Goal: Obtain resource: Obtain resource

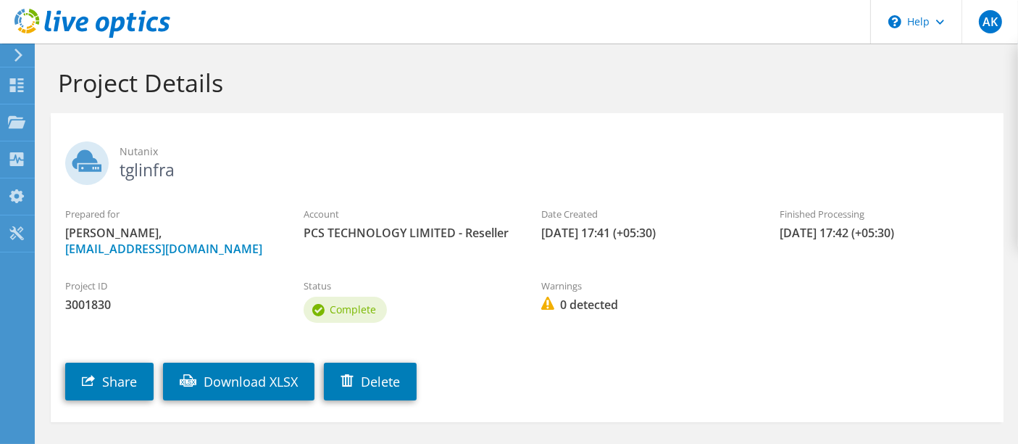
scroll to position [65, 0]
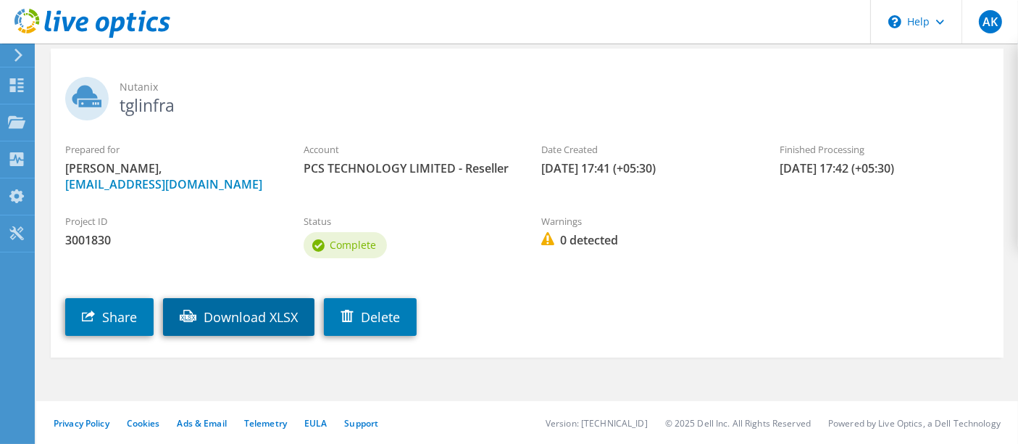
click at [266, 318] on link "Download XLSX" at bounding box center [239, 317] width 152 height 38
click at [228, 312] on link "Download XLSX" at bounding box center [239, 317] width 152 height 38
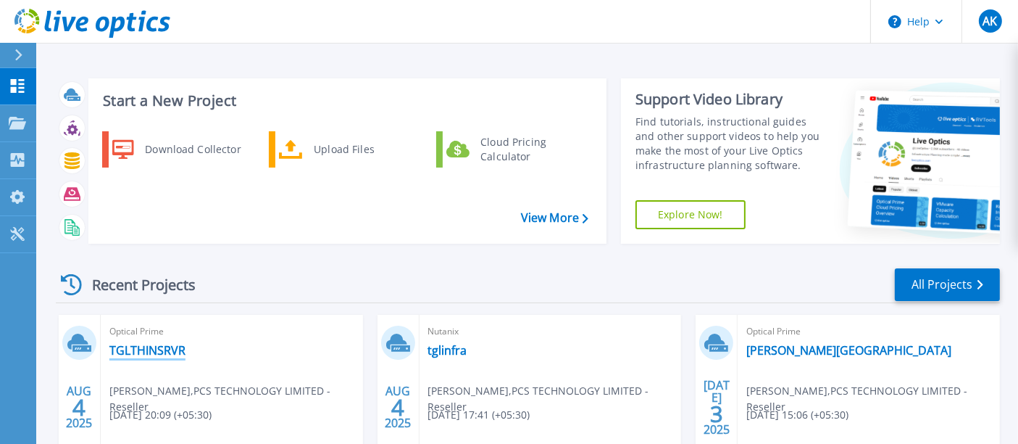
click at [170, 351] on link "TGLTHINSRVR" at bounding box center [147, 350] width 76 height 14
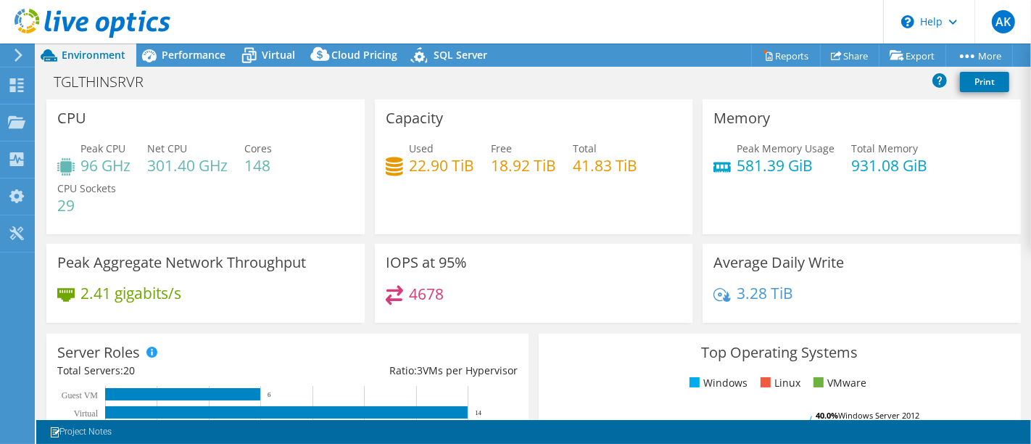
select select "USD"
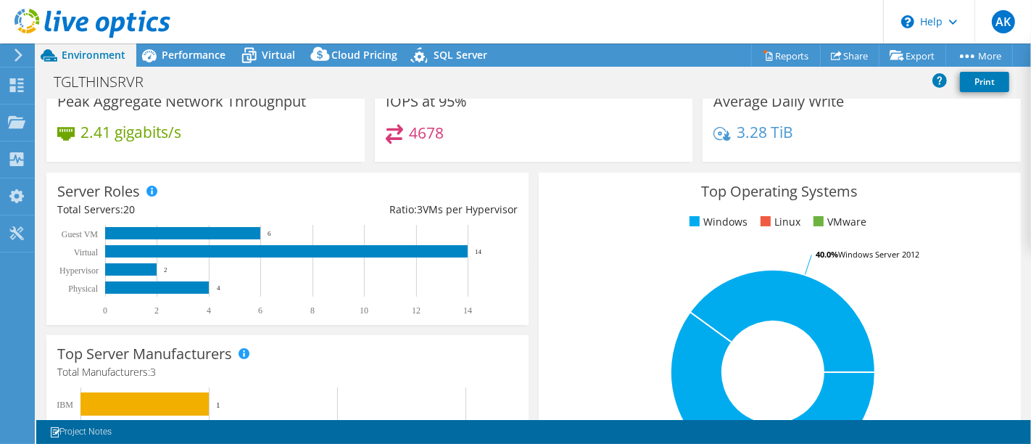
scroll to position [193, 0]
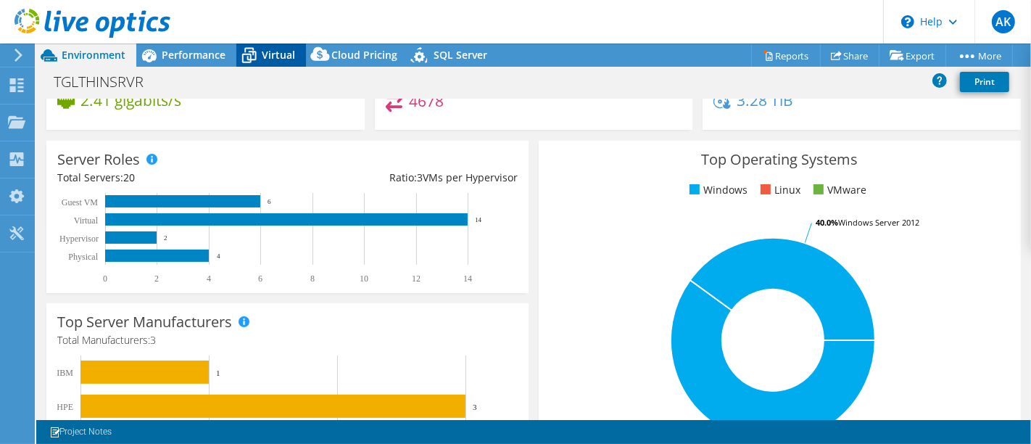
click at [267, 57] on span "Virtual" at bounding box center [278, 55] width 33 height 14
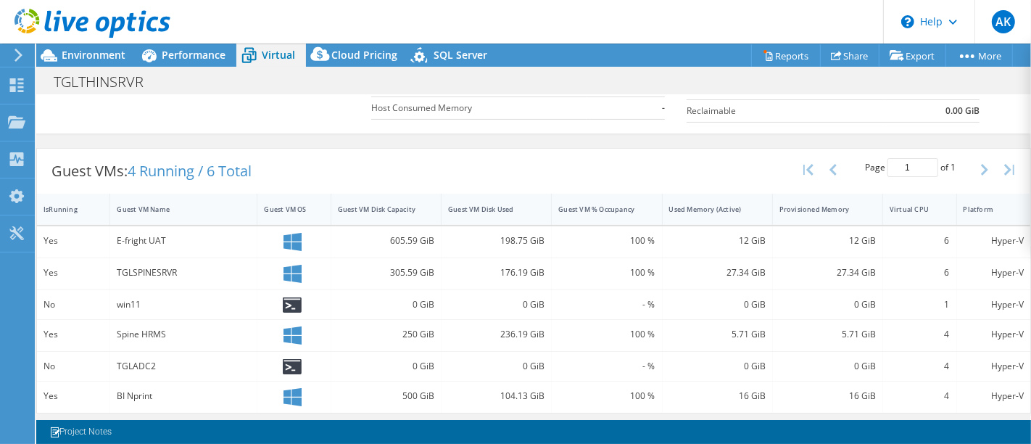
scroll to position [0, 0]
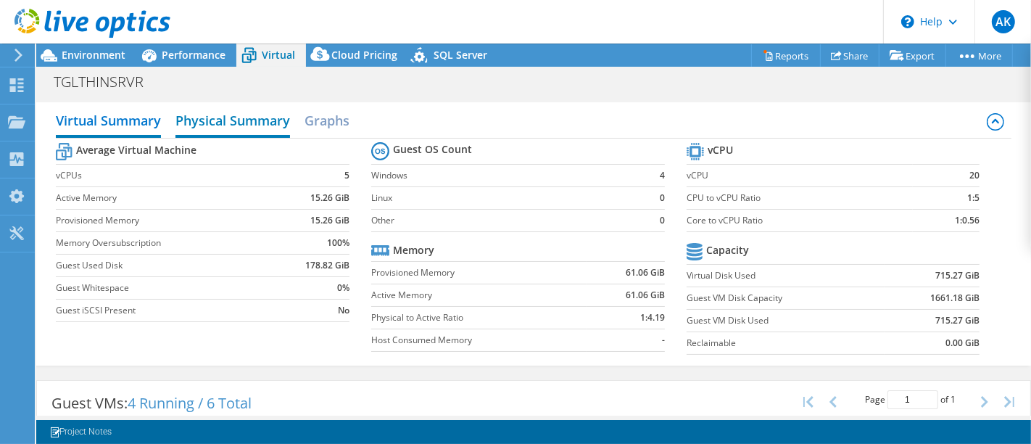
click at [254, 125] on h2 "Physical Summary" at bounding box center [232, 122] width 115 height 32
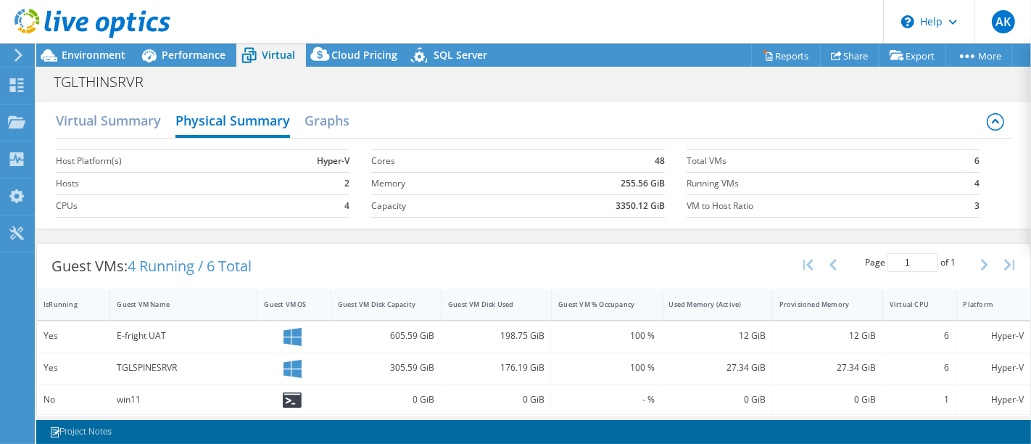
scroll to position [95, 0]
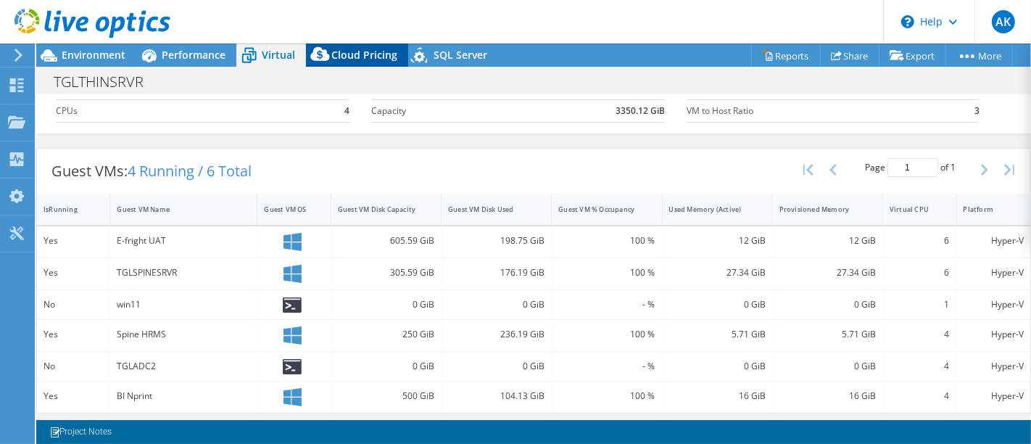
click at [356, 43] on div "Cloud Pricing" at bounding box center [357, 54] width 102 height 23
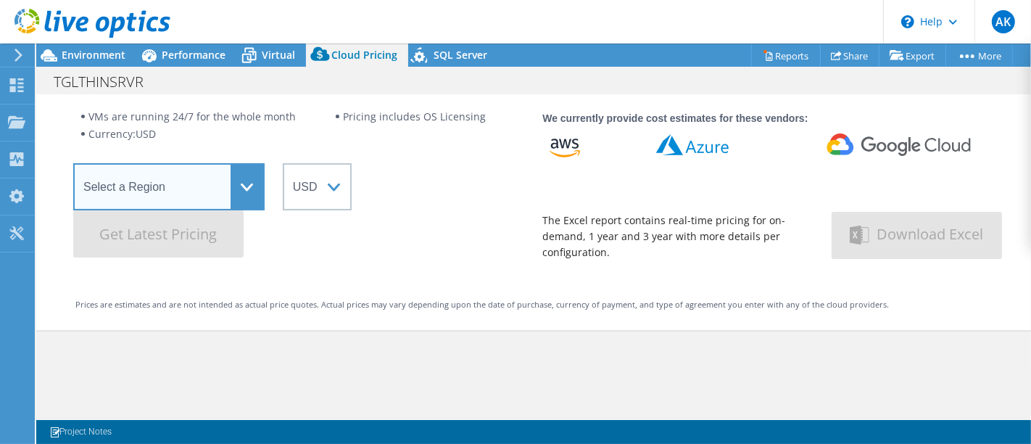
click at [215, 184] on select "Select a Region Asia Pacific (Hong Kong) Asia Pacific (Mumbai) Asia Pacific (Se…" at bounding box center [168, 186] width 191 height 47
select select "Mumbai"
click at [73, 163] on select "Select a Region Asia Pacific (Hong Kong) Asia Pacific (Mumbai) Asia Pacific (Se…" at bounding box center [168, 186] width 191 height 47
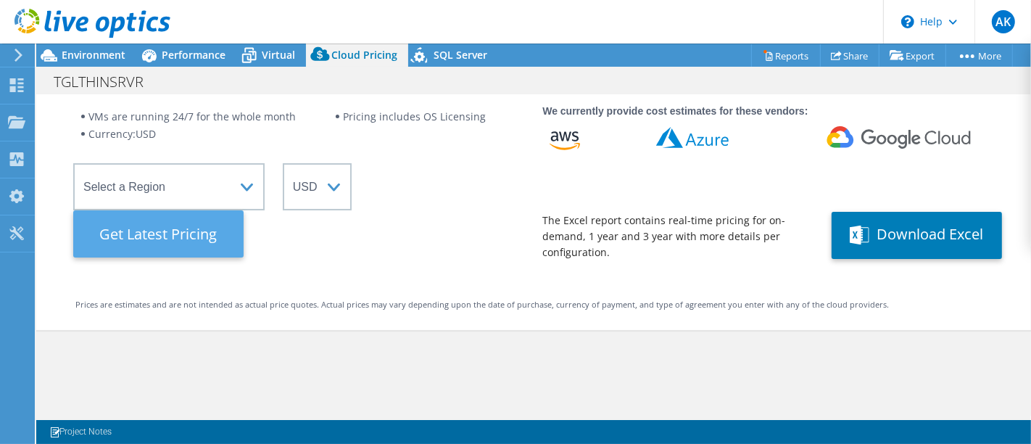
click at [184, 238] on Latest "Get Latest Pricing" at bounding box center [158, 233] width 170 height 47
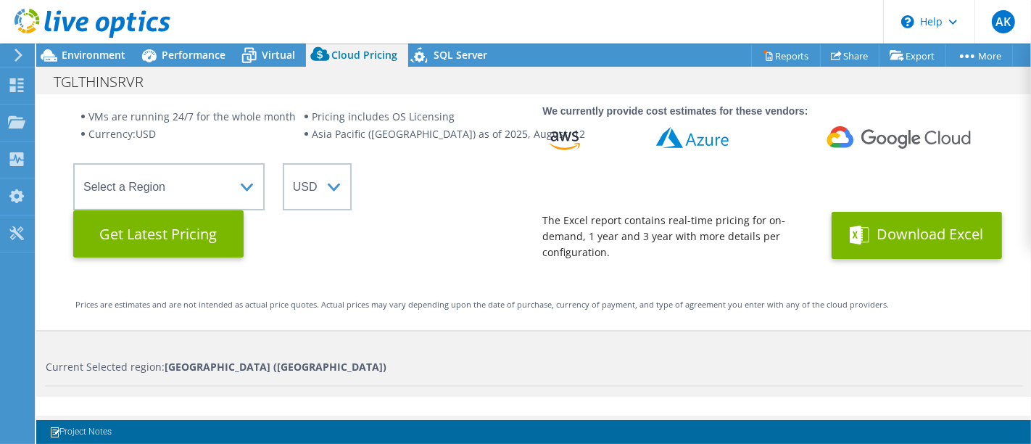
click at [902, 247] on button "Download Excel" at bounding box center [916, 235] width 170 height 47
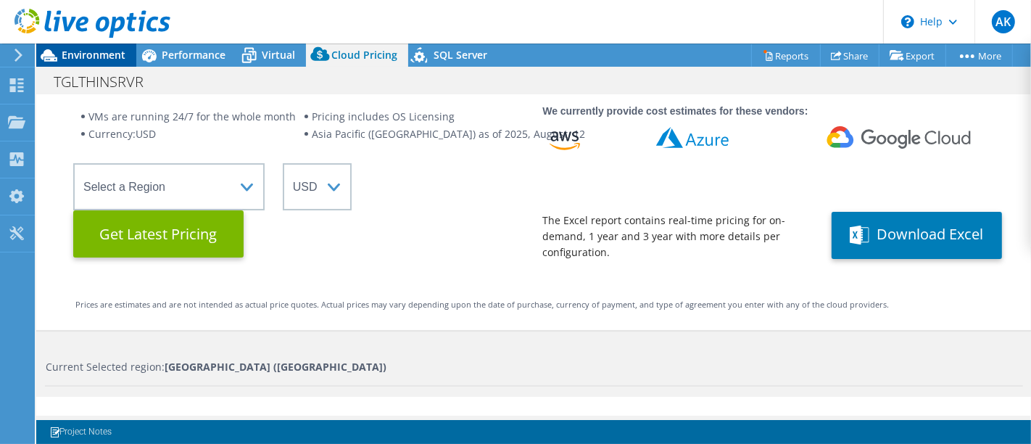
click at [86, 57] on span "Environment" at bounding box center [94, 55] width 64 height 14
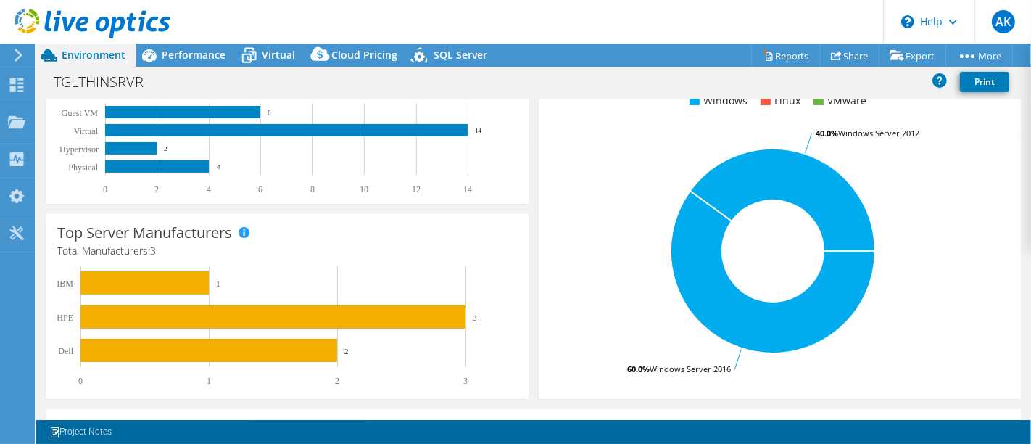
scroll to position [1, 0]
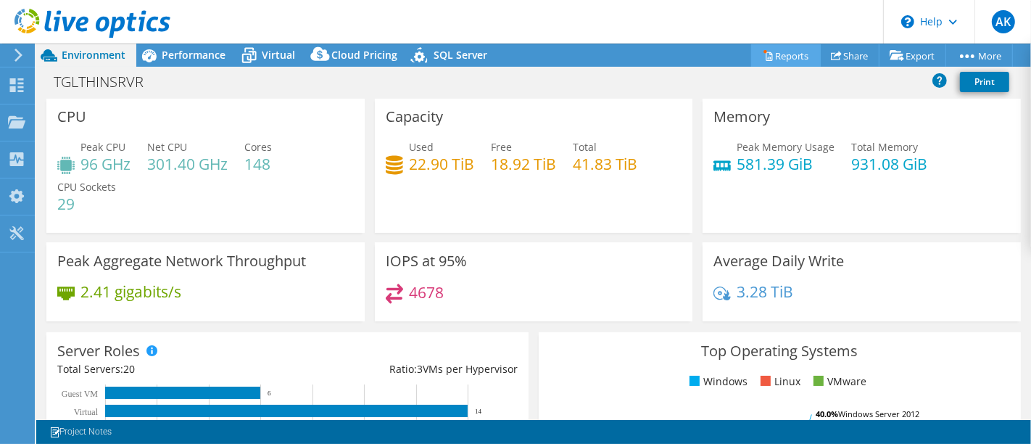
click at [784, 51] on link "Reports" at bounding box center [786, 55] width 70 height 22
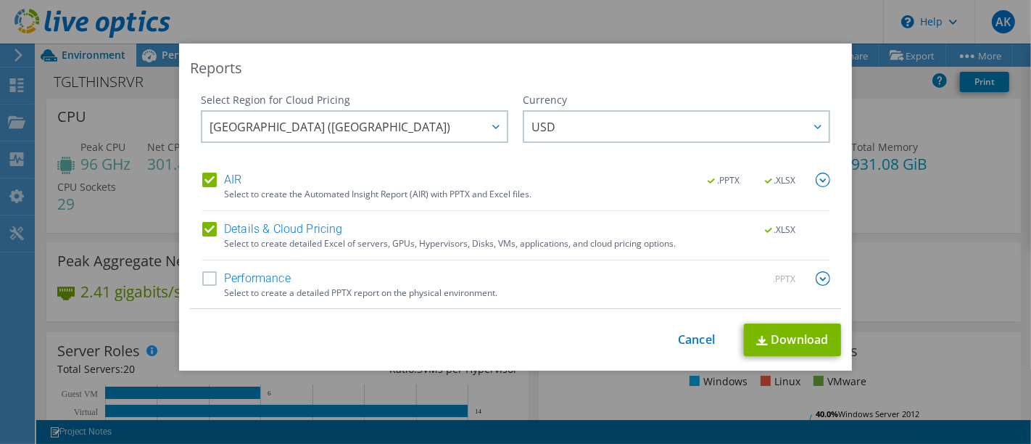
click at [202, 276] on label "Performance" at bounding box center [246, 278] width 88 height 14
click at [0, 0] on input "Performance" at bounding box center [0, 0] width 0 height 0
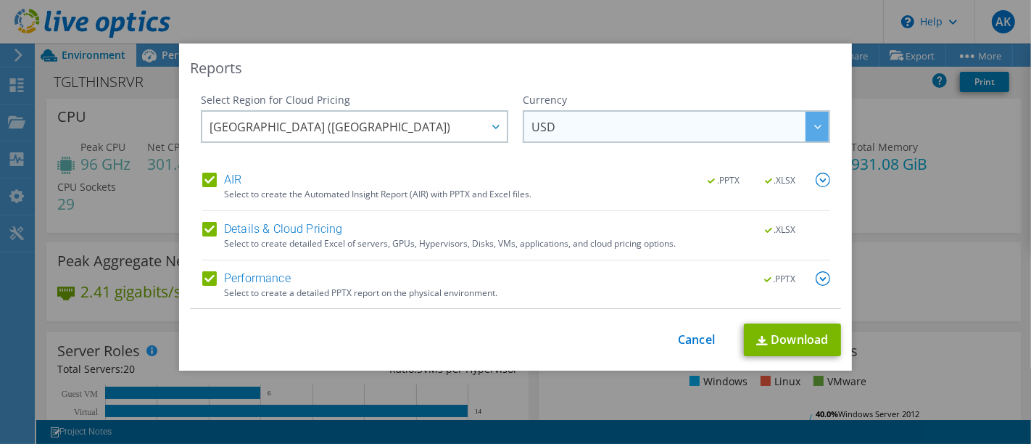
click at [572, 138] on span "USD" at bounding box center [679, 127] width 297 height 30
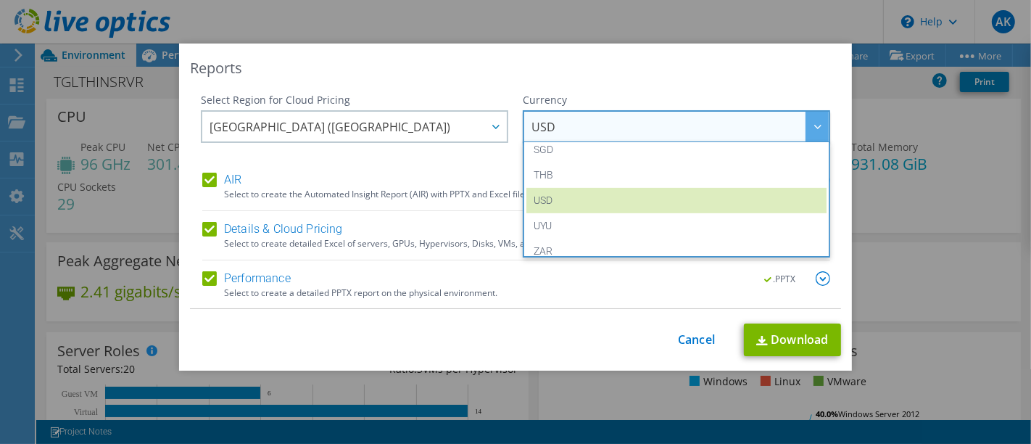
scroll to position [525, 0]
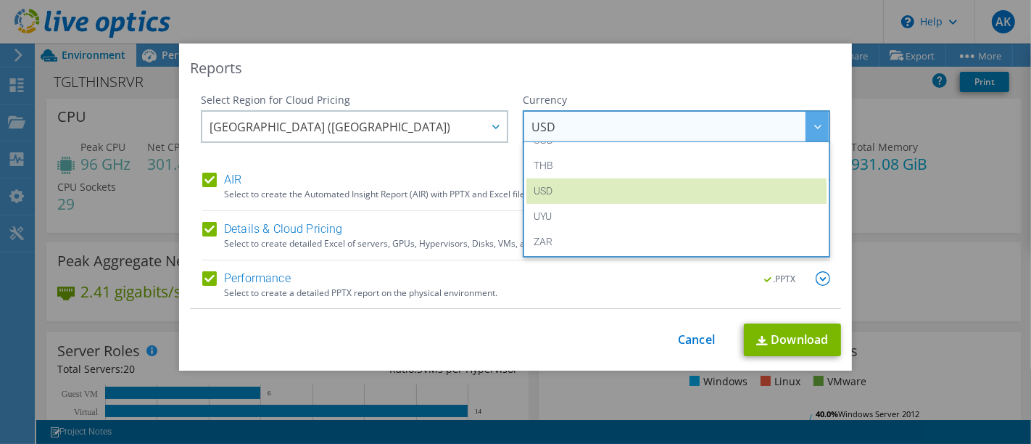
click at [670, 129] on span "USD" at bounding box center [679, 127] width 297 height 30
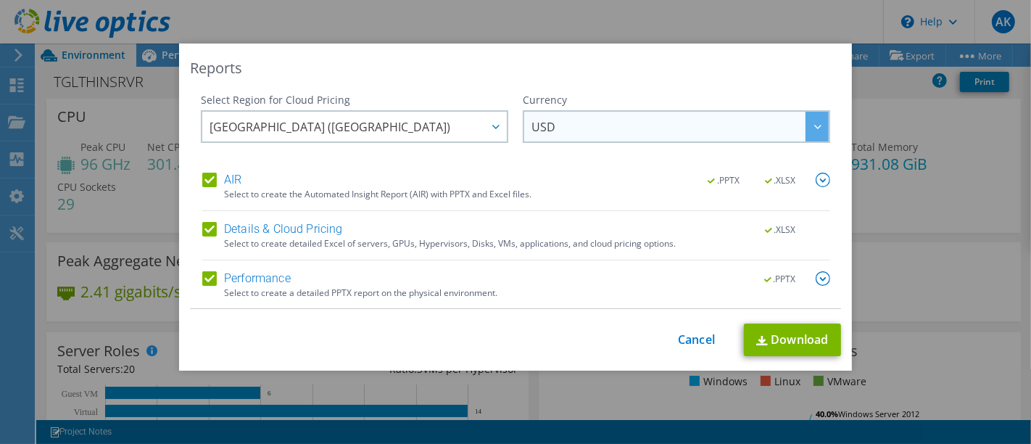
click at [805, 122] on div at bounding box center [816, 127] width 23 height 30
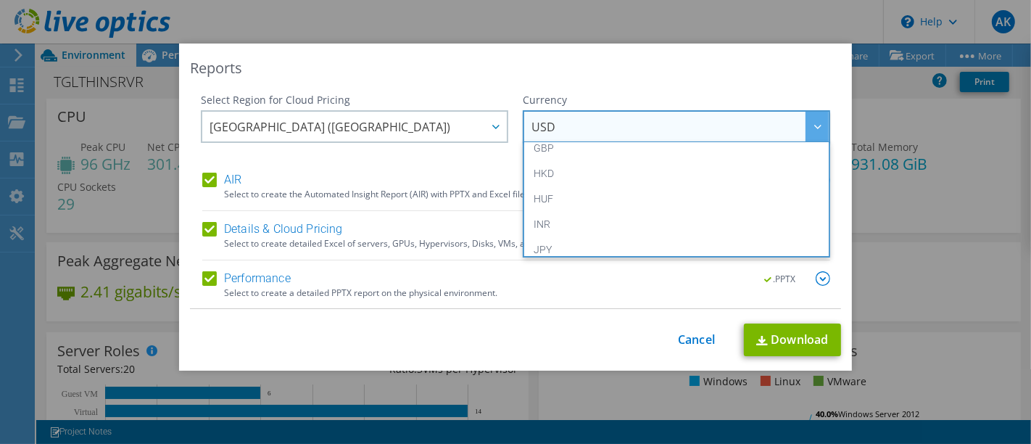
scroll to position [213, 0]
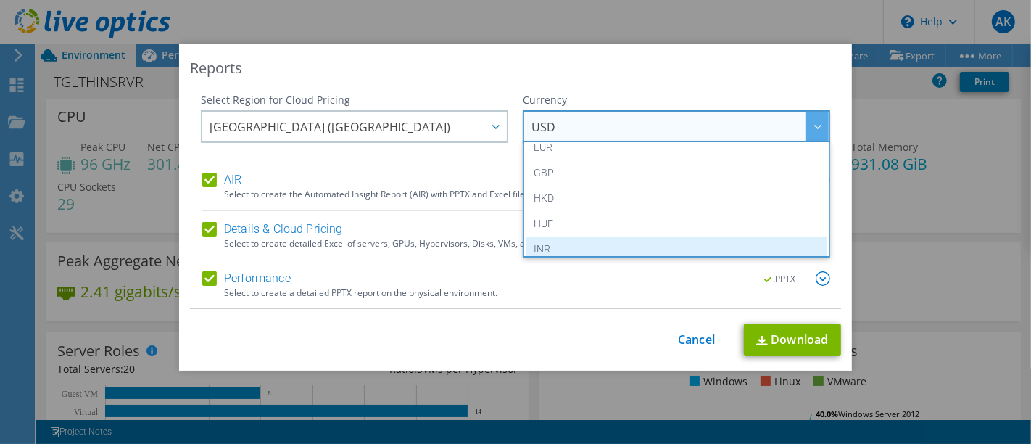
click at [574, 244] on li "INR" at bounding box center [676, 248] width 300 height 25
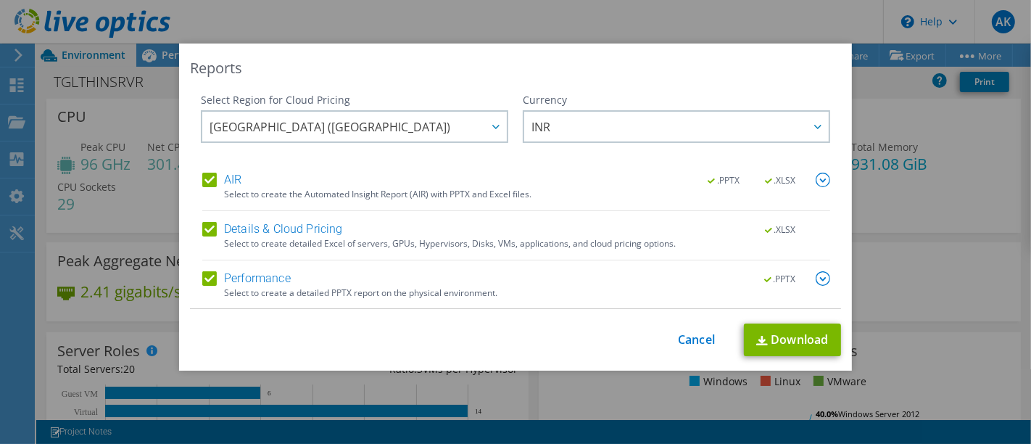
click at [816, 275] on img at bounding box center [823, 278] width 14 height 14
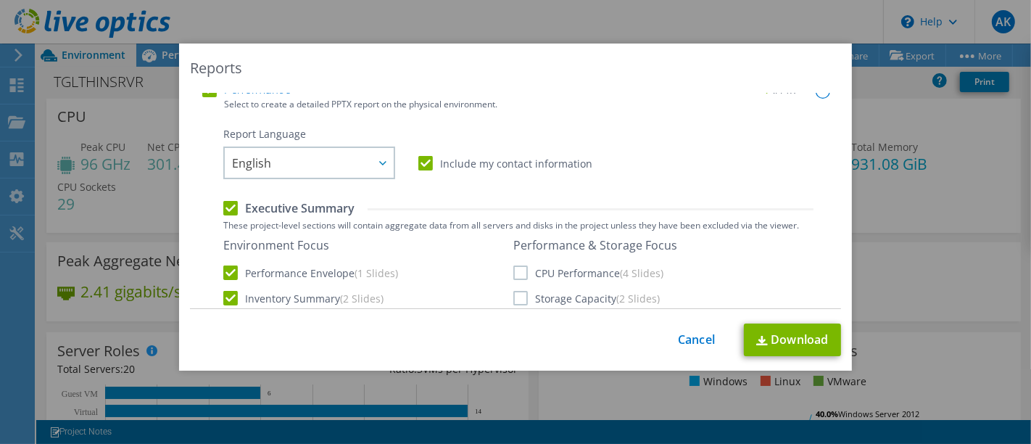
click at [522, 273] on label "CPU Performance (4 Slides)" at bounding box center [588, 272] width 150 height 14
click at [0, 0] on input "CPU Performance (4 Slides)" at bounding box center [0, 0] width 0 height 0
click at [516, 297] on label "Storage Capacity (2 Slides)" at bounding box center [586, 298] width 146 height 14
click at [0, 0] on input "Storage Capacity (2 Slides)" at bounding box center [0, 0] width 0 height 0
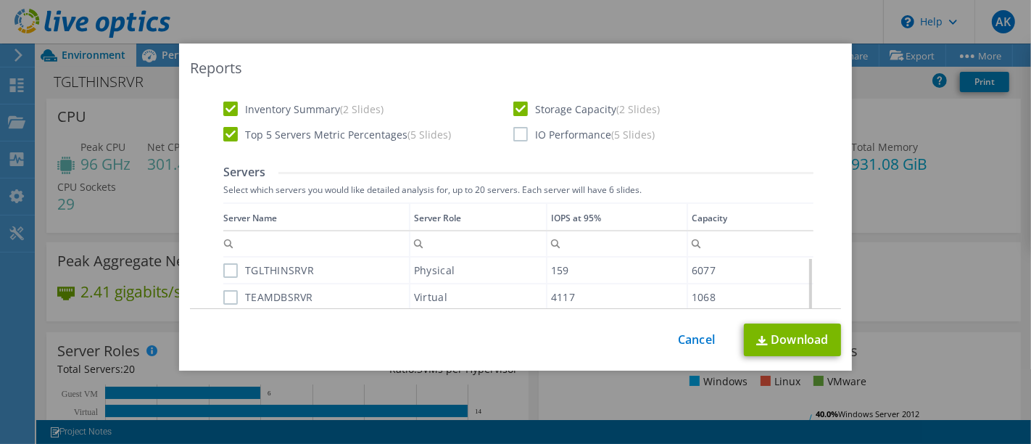
click at [223, 265] on label "TGLTHINSRVR" at bounding box center [268, 270] width 91 height 14
click at [0, 0] on input "TGLTHINSRVR" at bounding box center [0, 0] width 0 height 0
click at [223, 304] on div "Data grid" at bounding box center [224, 339] width 2 height 275
click at [225, 298] on label "TEAMDBSRVR" at bounding box center [268, 297] width 90 height 14
click at [0, 0] on input "TEAMDBSRVR" at bounding box center [0, 0] width 0 height 0
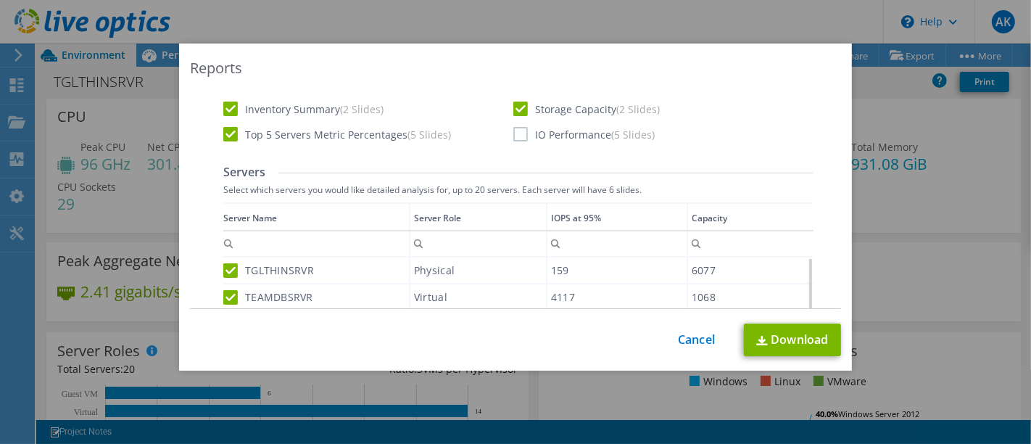
click at [523, 138] on label "IO Performance (5 Slides)" at bounding box center [583, 134] width 141 height 14
click at [0, 0] on input "IO Performance (5 Slides)" at bounding box center [0, 0] width 0 height 0
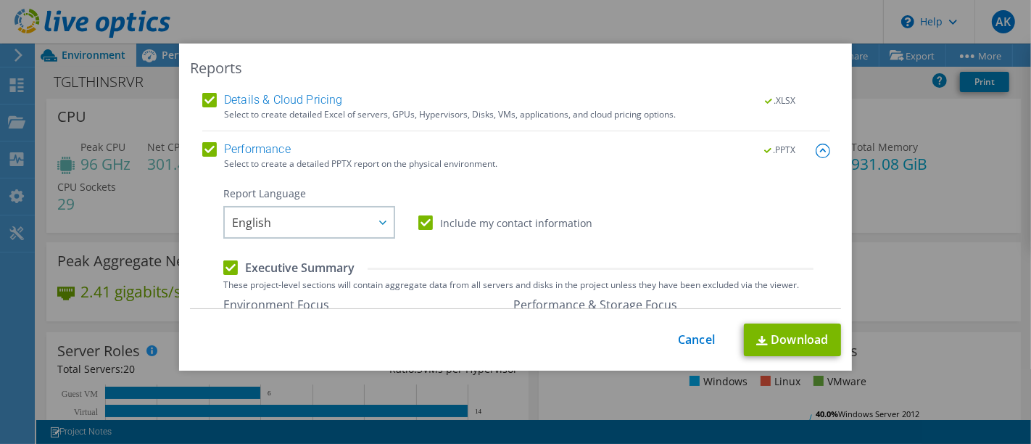
scroll to position [0, 0]
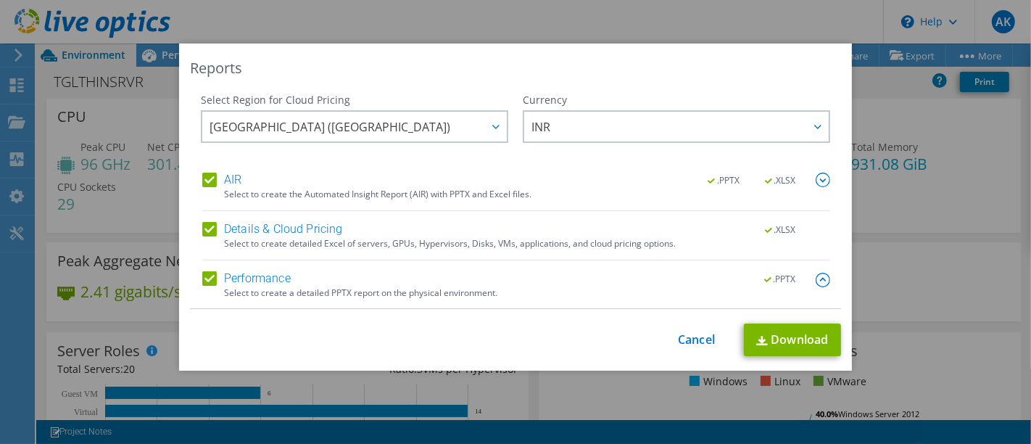
click at [816, 176] on img at bounding box center [823, 180] width 14 height 14
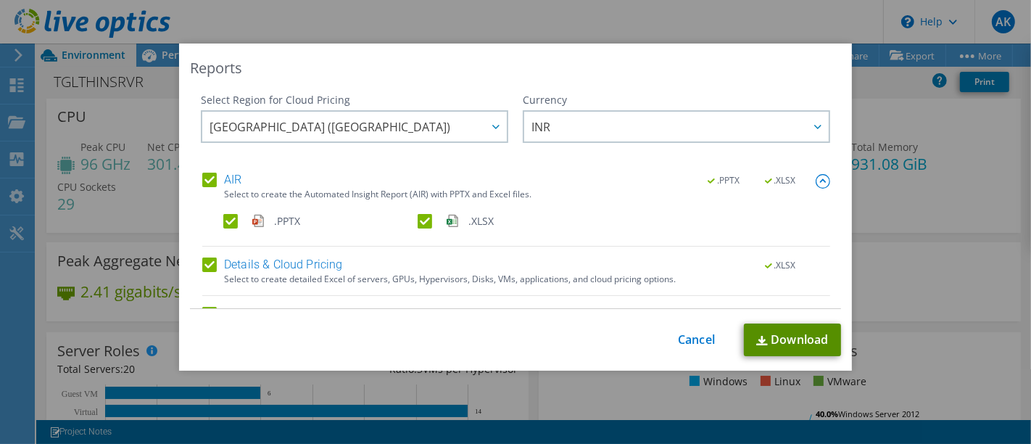
click at [789, 333] on link "Download" at bounding box center [792, 339] width 97 height 33
click at [686, 344] on link "Cancel" at bounding box center [696, 340] width 37 height 14
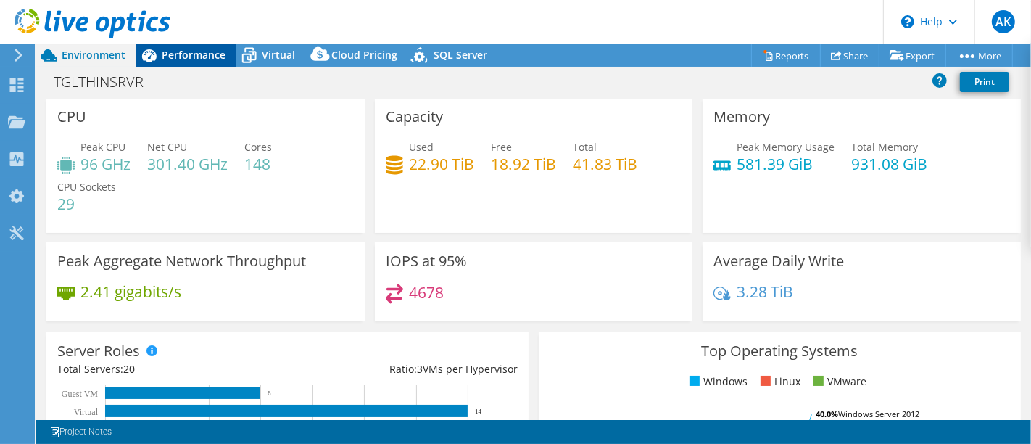
click at [180, 65] on div "Performance" at bounding box center [186, 54] width 100 height 23
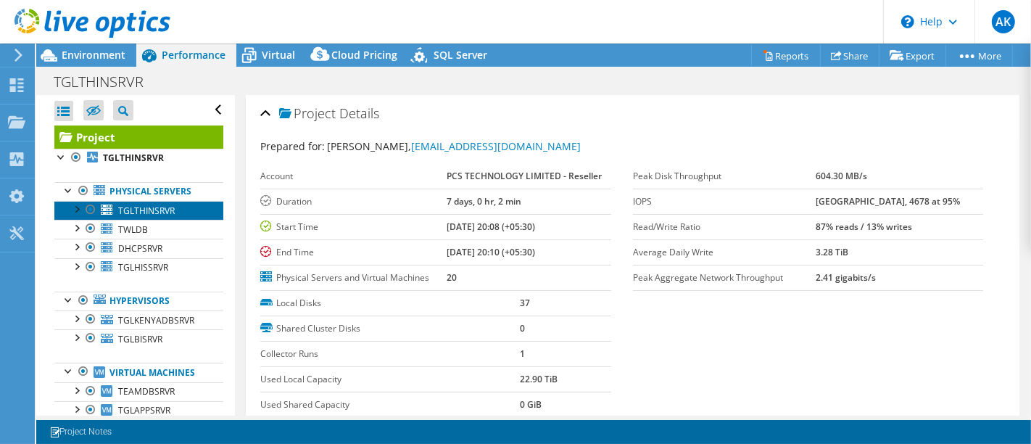
click at [166, 209] on span "TGLTHINSRVR" at bounding box center [146, 210] width 57 height 12
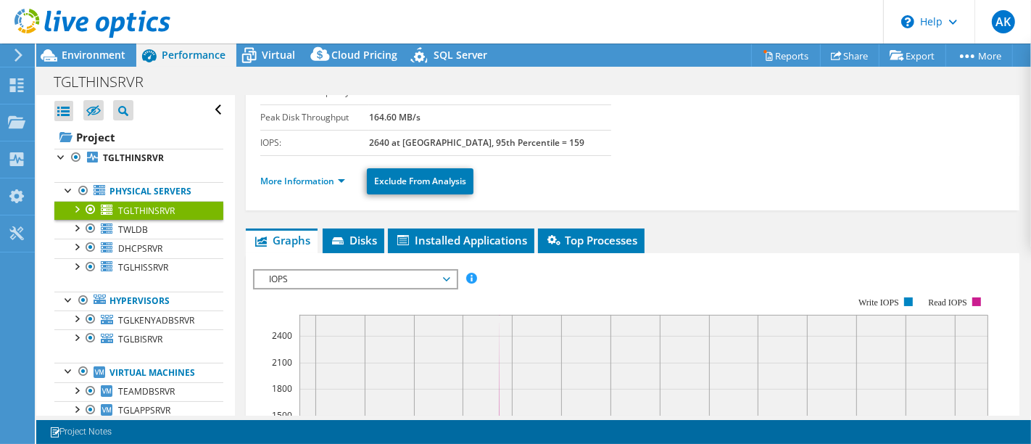
scroll to position [161, 0]
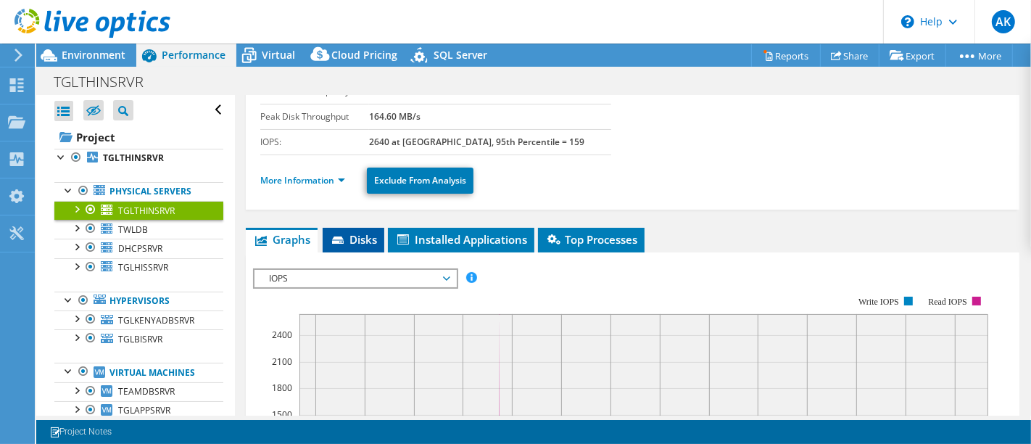
click at [352, 235] on span "Disks" at bounding box center [353, 239] width 47 height 14
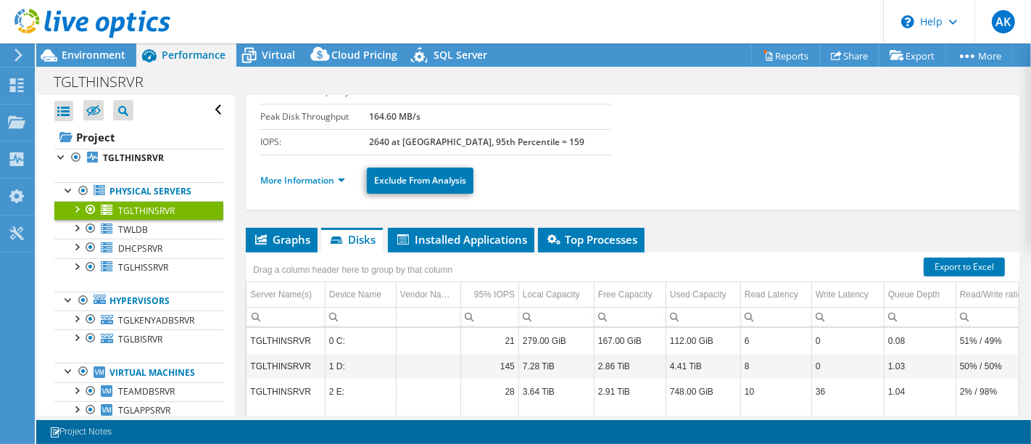
click at [331, 183] on li "More Information" at bounding box center [307, 181] width 94 height 16
click at [325, 175] on link "More Information" at bounding box center [302, 180] width 85 height 12
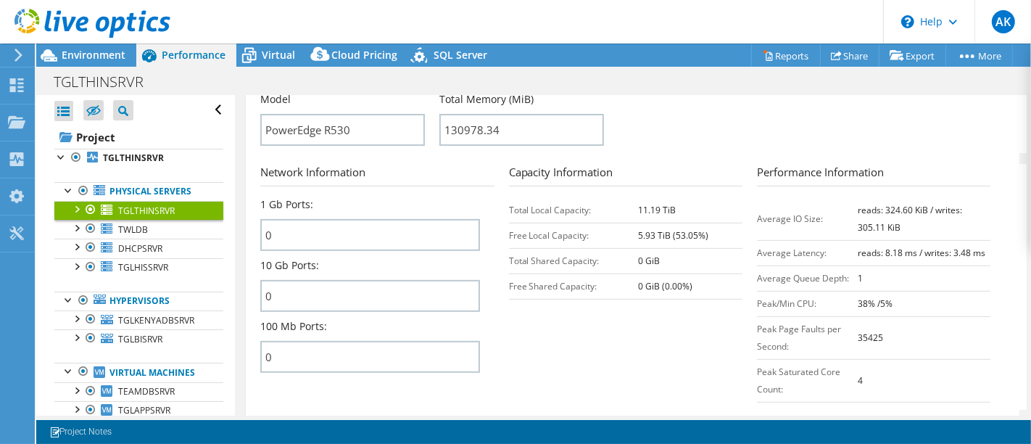
scroll to position [570, 0]
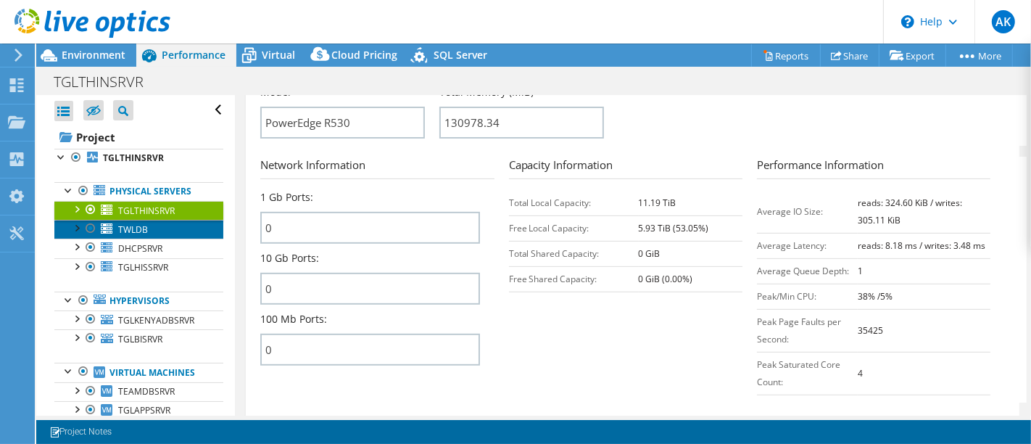
click at [157, 222] on link "TWLDB" at bounding box center [138, 229] width 169 height 19
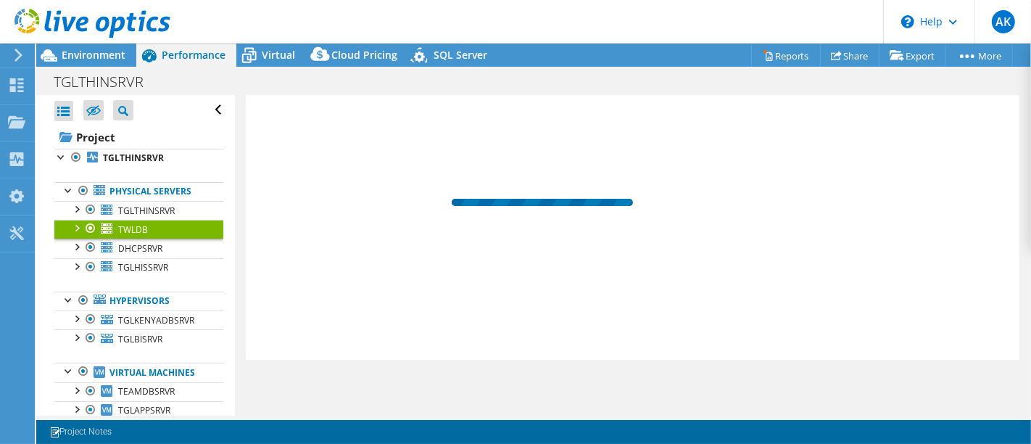
scroll to position [358, 0]
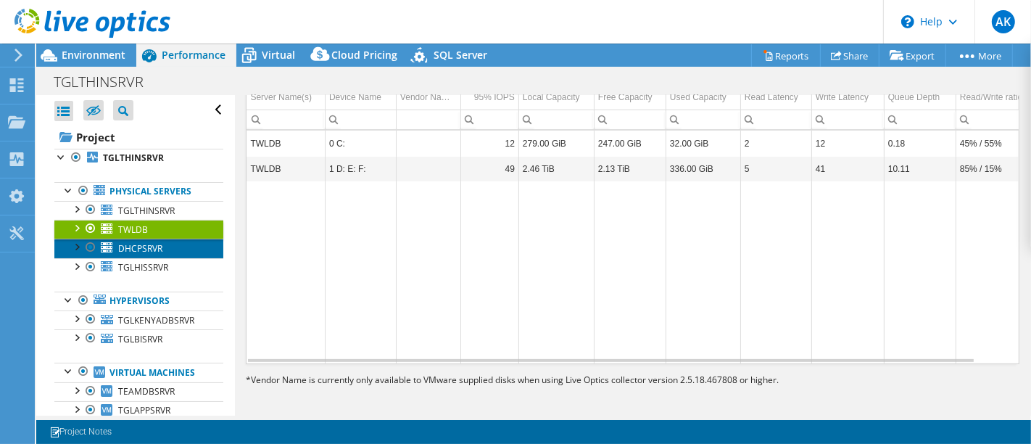
click at [130, 246] on span "DHCPSRVR" at bounding box center [140, 248] width 44 height 12
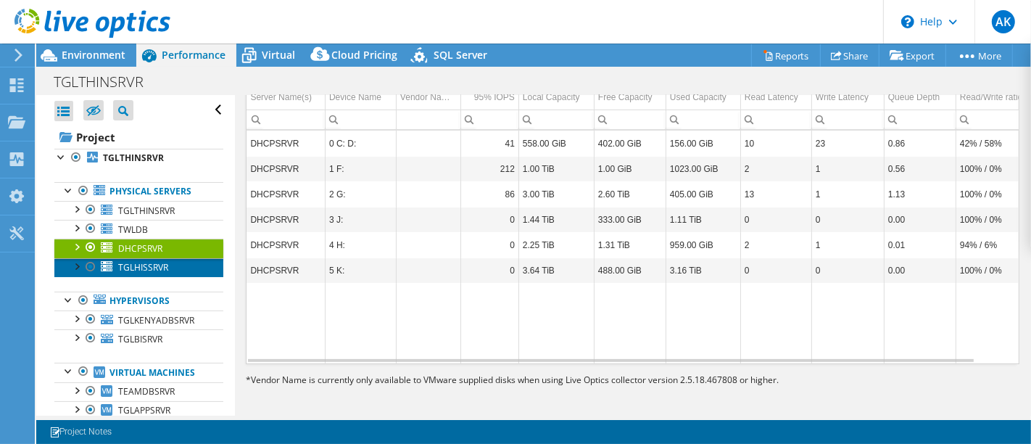
click at [130, 266] on span "TGLHISSRVR" at bounding box center [143, 267] width 50 height 12
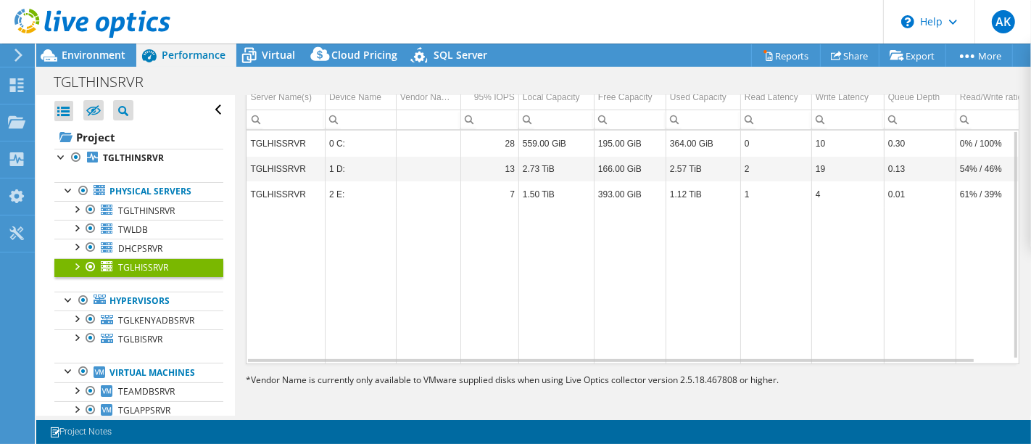
click at [267, 144] on td "TGLHISSRVR" at bounding box center [285, 142] width 78 height 25
click at [178, 320] on span "TGLKENYADBSRVR" at bounding box center [156, 320] width 76 height 12
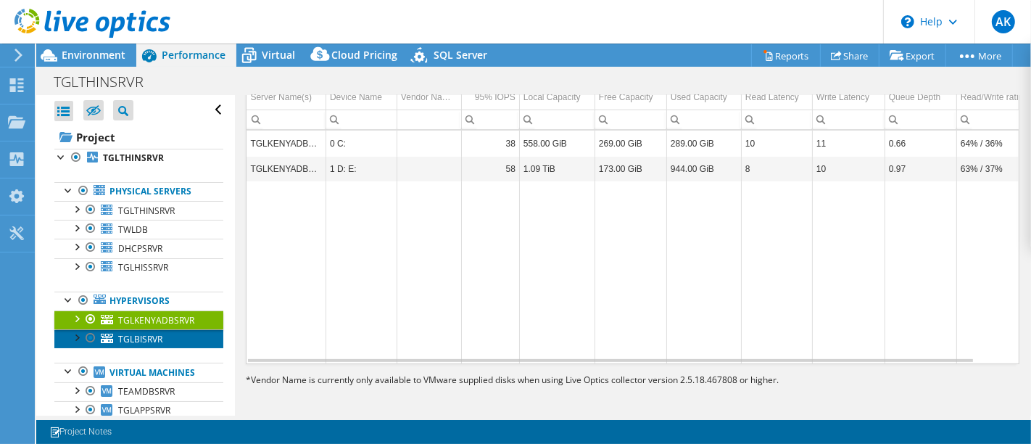
click at [163, 342] on link "TGLBISRVR" at bounding box center [138, 338] width 169 height 19
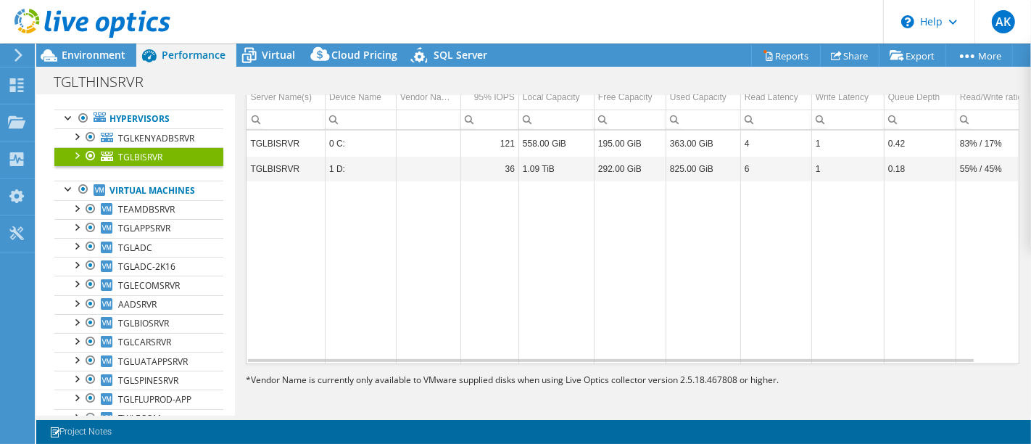
scroll to position [193, 0]
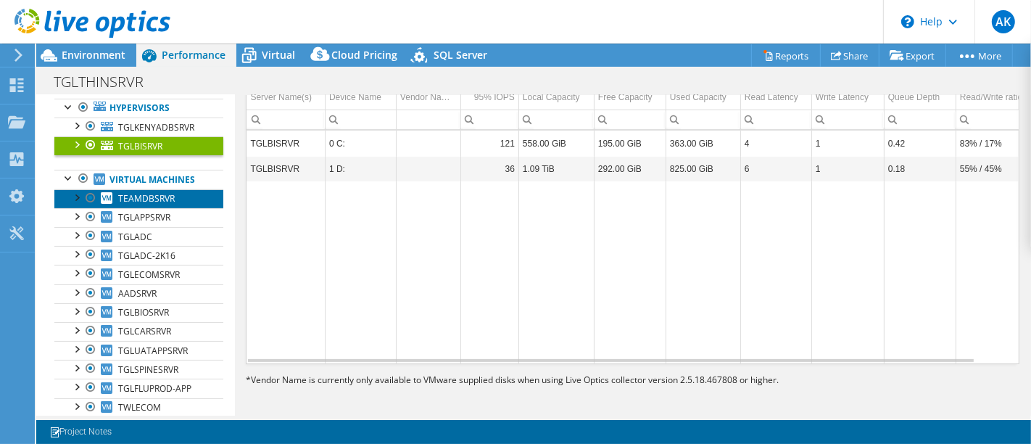
click at [133, 204] on span "TEAMDBSRVR" at bounding box center [146, 198] width 57 height 12
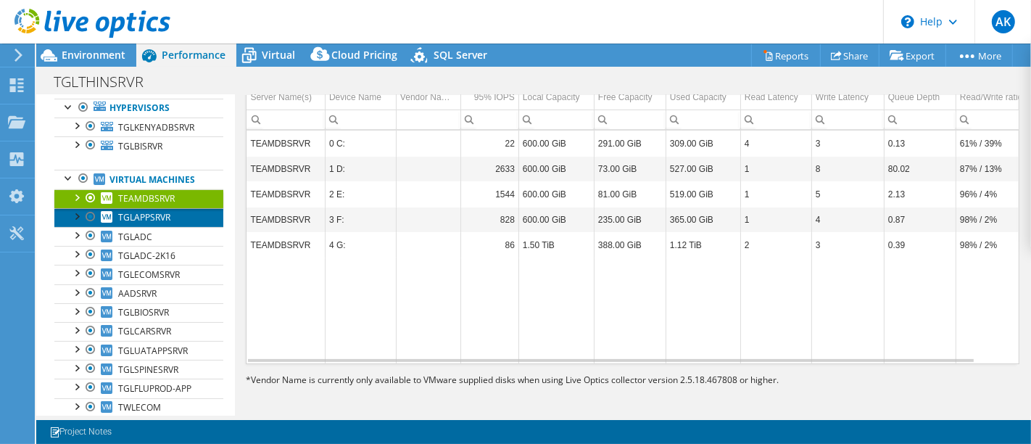
click at [133, 223] on span "TGLAPPSRVR" at bounding box center [144, 217] width 52 height 12
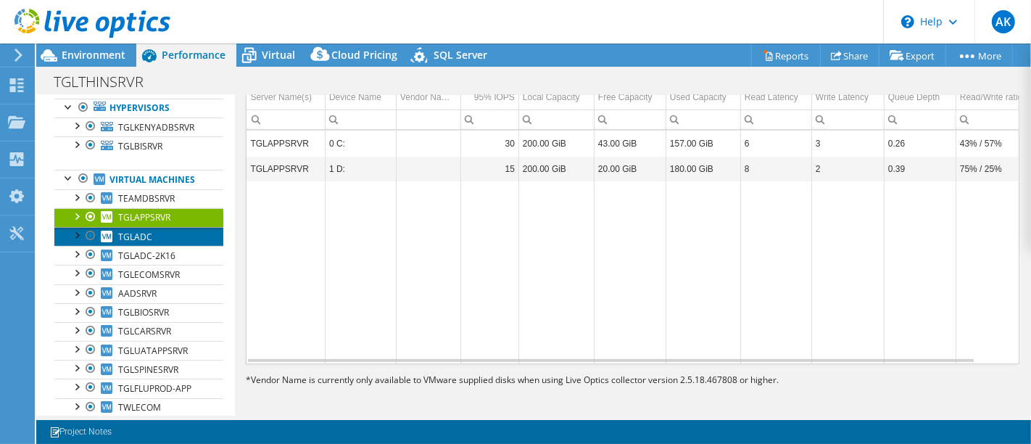
click at [136, 243] on span "TGLADC" at bounding box center [135, 237] width 34 height 12
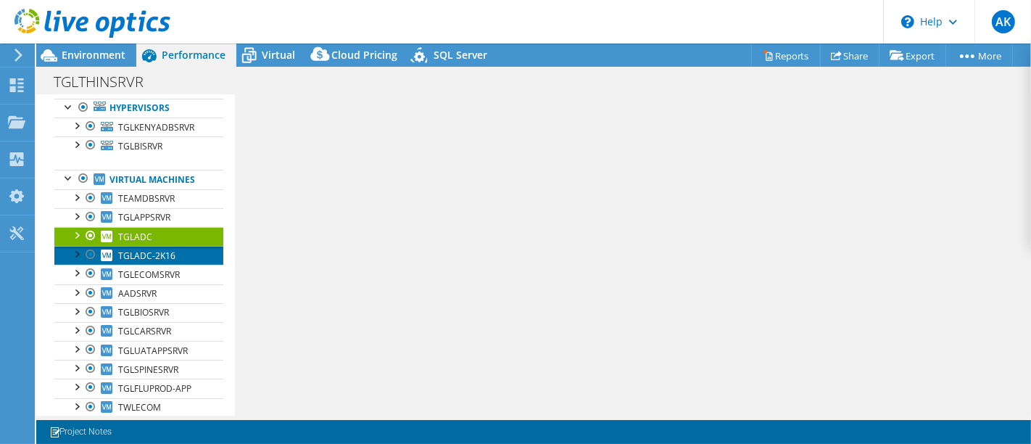
click at [137, 265] on link "TGLADC-2K16" at bounding box center [138, 255] width 169 height 19
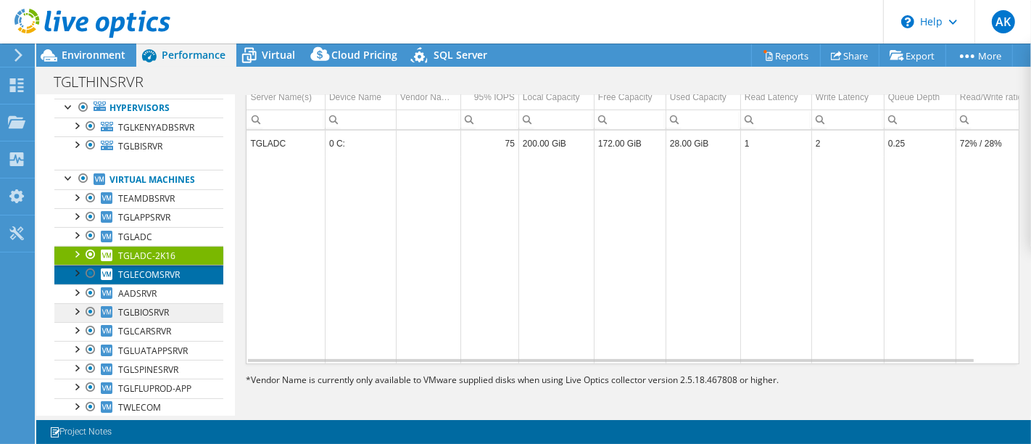
click at [137, 281] on span "TGLECOMSRVR" at bounding box center [149, 274] width 62 height 12
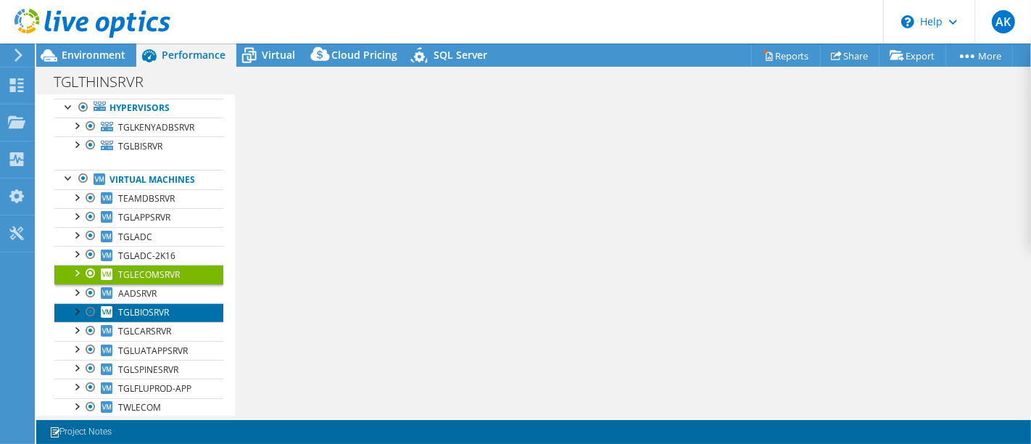
click at [162, 313] on link "TGLBIOSRVR" at bounding box center [138, 312] width 169 height 19
